Goal: Task Accomplishment & Management: Manage account settings

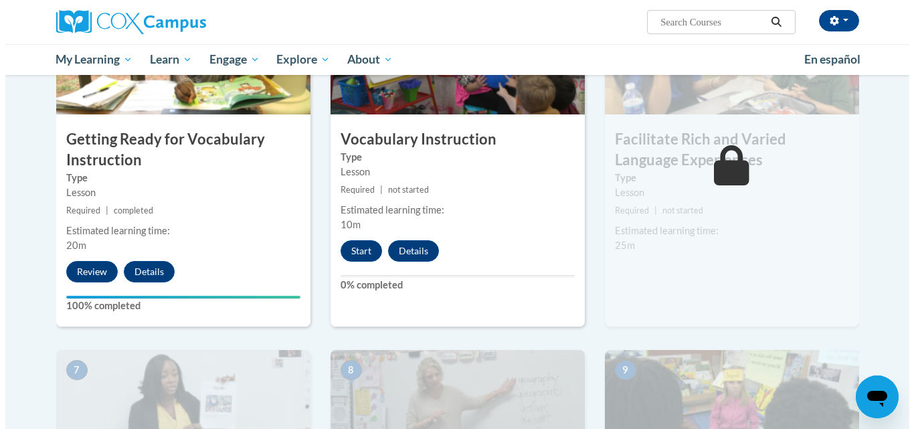
scroll to position [739, 0]
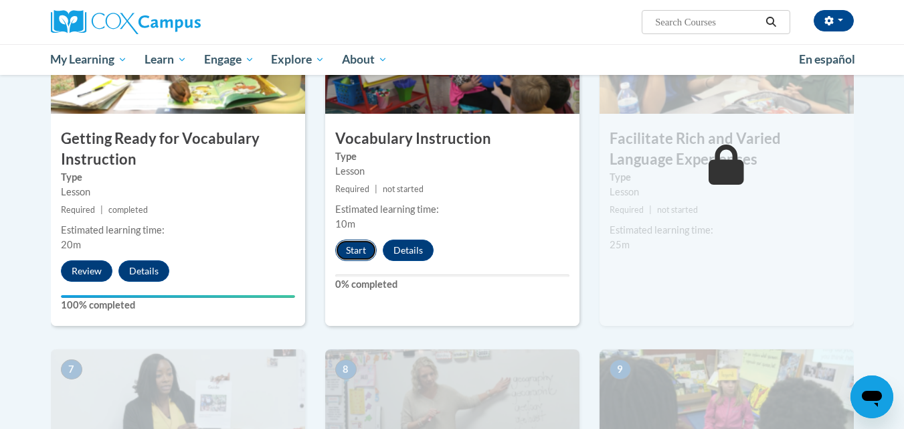
click at [353, 252] on button "Start" at bounding box center [355, 250] width 41 height 21
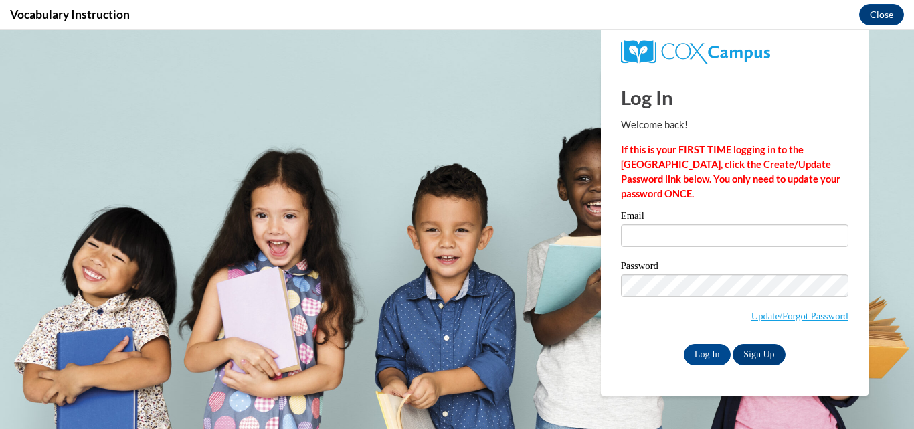
scroll to position [0, 0]
click at [642, 238] on input "Email" at bounding box center [734, 235] width 227 height 23
type input "skylar46144@gmail.com"
click at [699, 363] on input "Log In" at bounding box center [707, 354] width 47 height 21
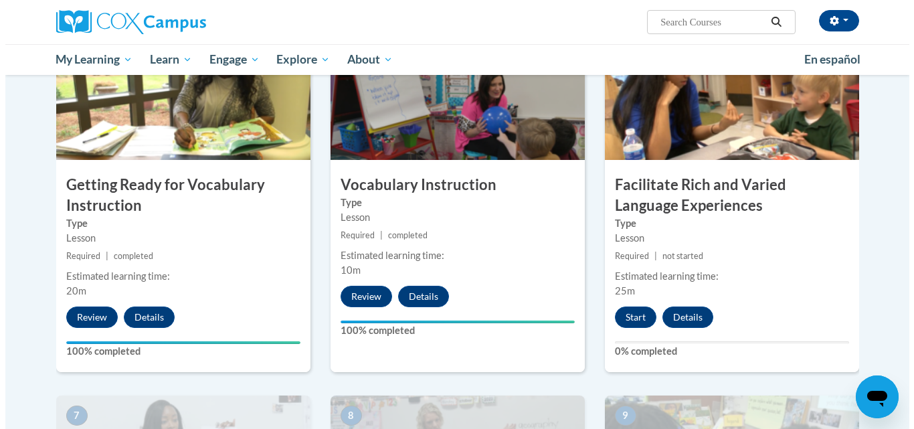
scroll to position [693, 0]
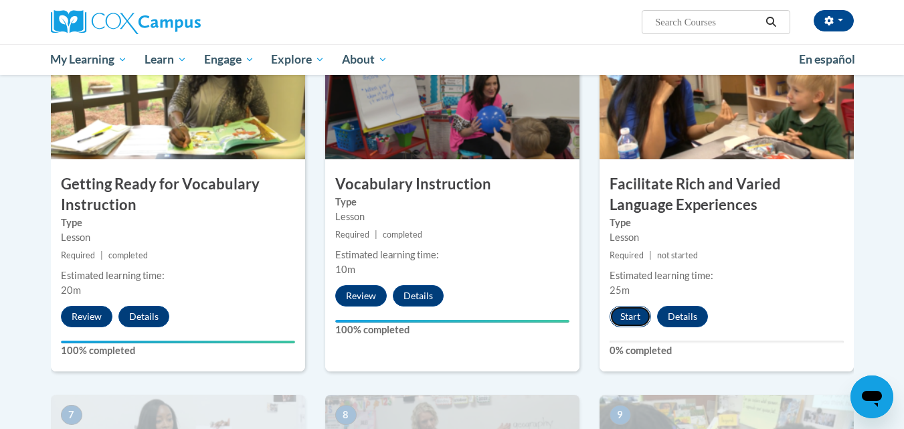
click at [626, 323] on button "Start" at bounding box center [630, 316] width 41 height 21
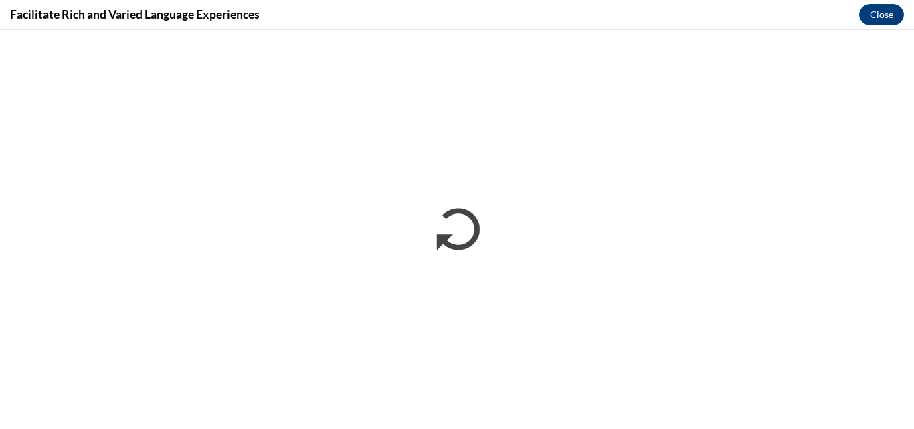
scroll to position [0, 0]
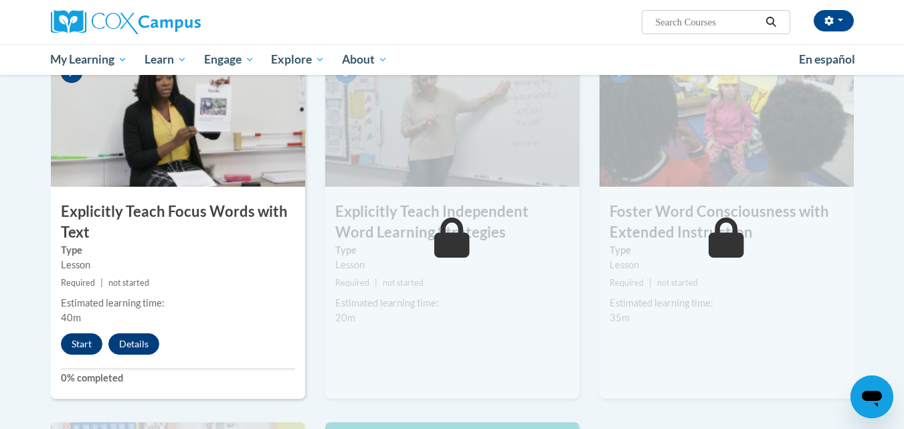
scroll to position [1010, 0]
